Goal: Information Seeking & Learning: Learn about a topic

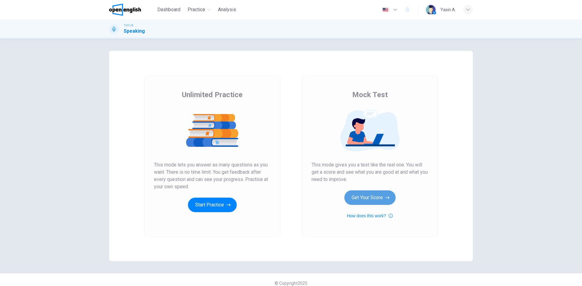
click at [376, 200] on button "Get Your Score" at bounding box center [369, 198] width 51 height 15
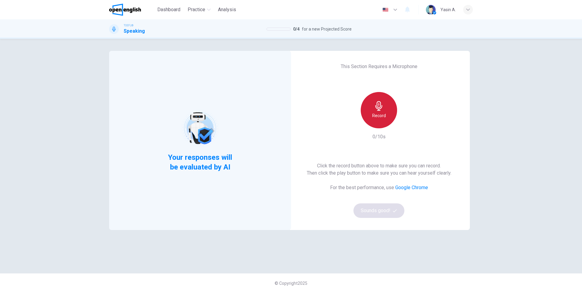
click at [387, 111] on div "Record" at bounding box center [379, 110] width 36 height 36
click at [402, 124] on div "button" at bounding box center [407, 124] width 10 height 10
click at [388, 209] on button "Sounds good!" at bounding box center [378, 211] width 51 height 15
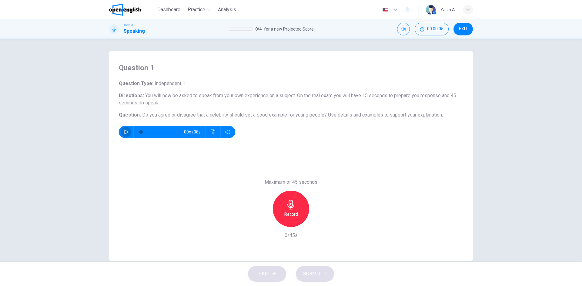
click at [122, 130] on button "button" at bounding box center [126, 132] width 10 height 12
type input "*"
click at [456, 28] on button "EXIT" at bounding box center [462, 29] width 19 height 13
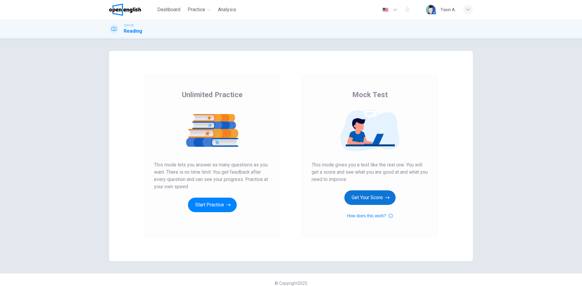
click at [363, 194] on button "Get Your Score" at bounding box center [369, 198] width 51 height 15
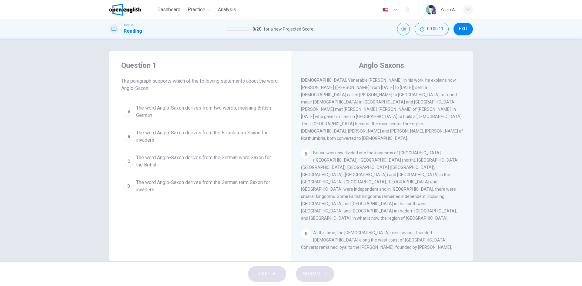
click at [138, 4] on img at bounding box center [125, 10] width 32 height 12
